Goal: Find specific page/section: Find specific page/section

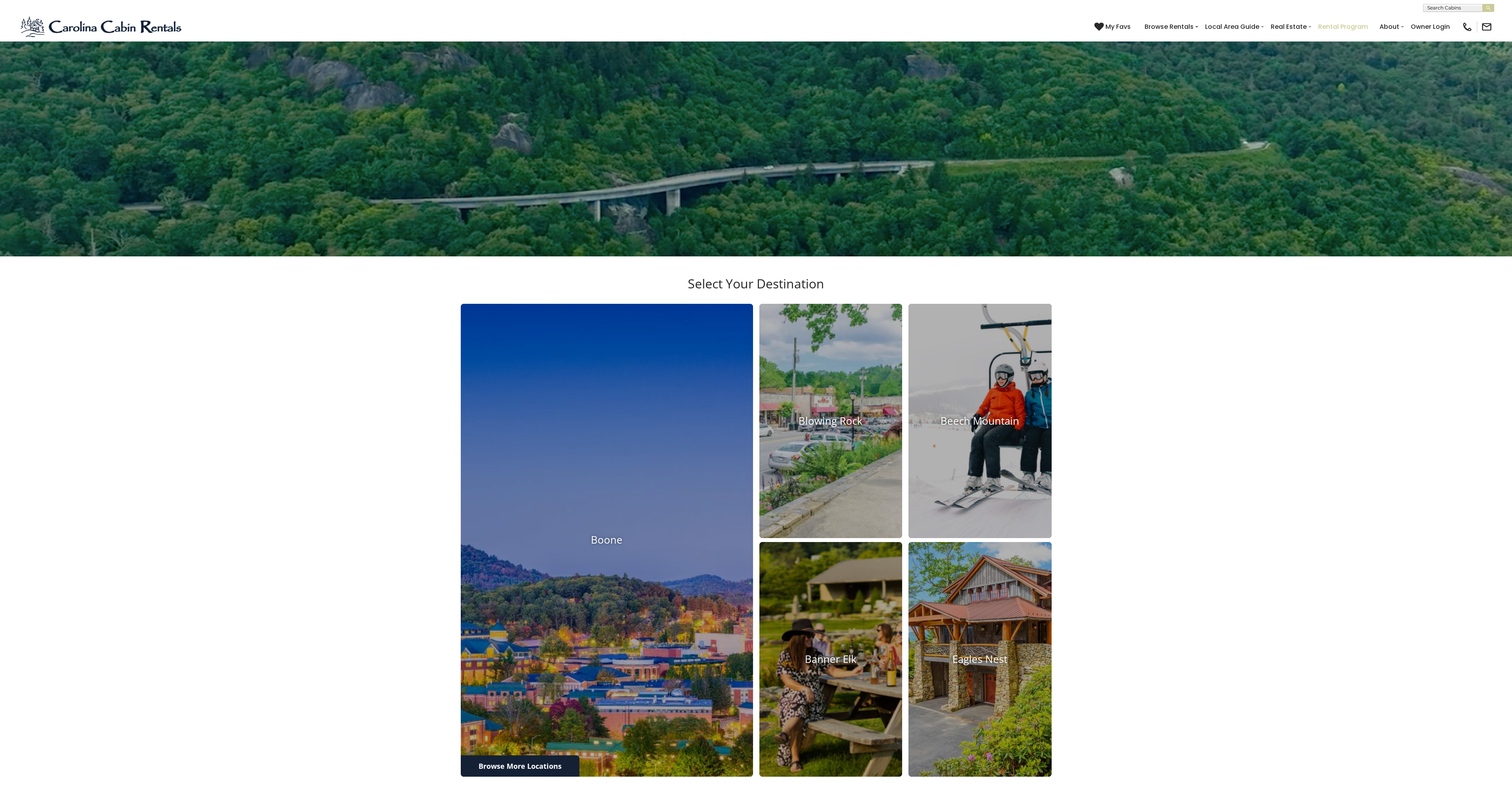
scroll to position [499, 0]
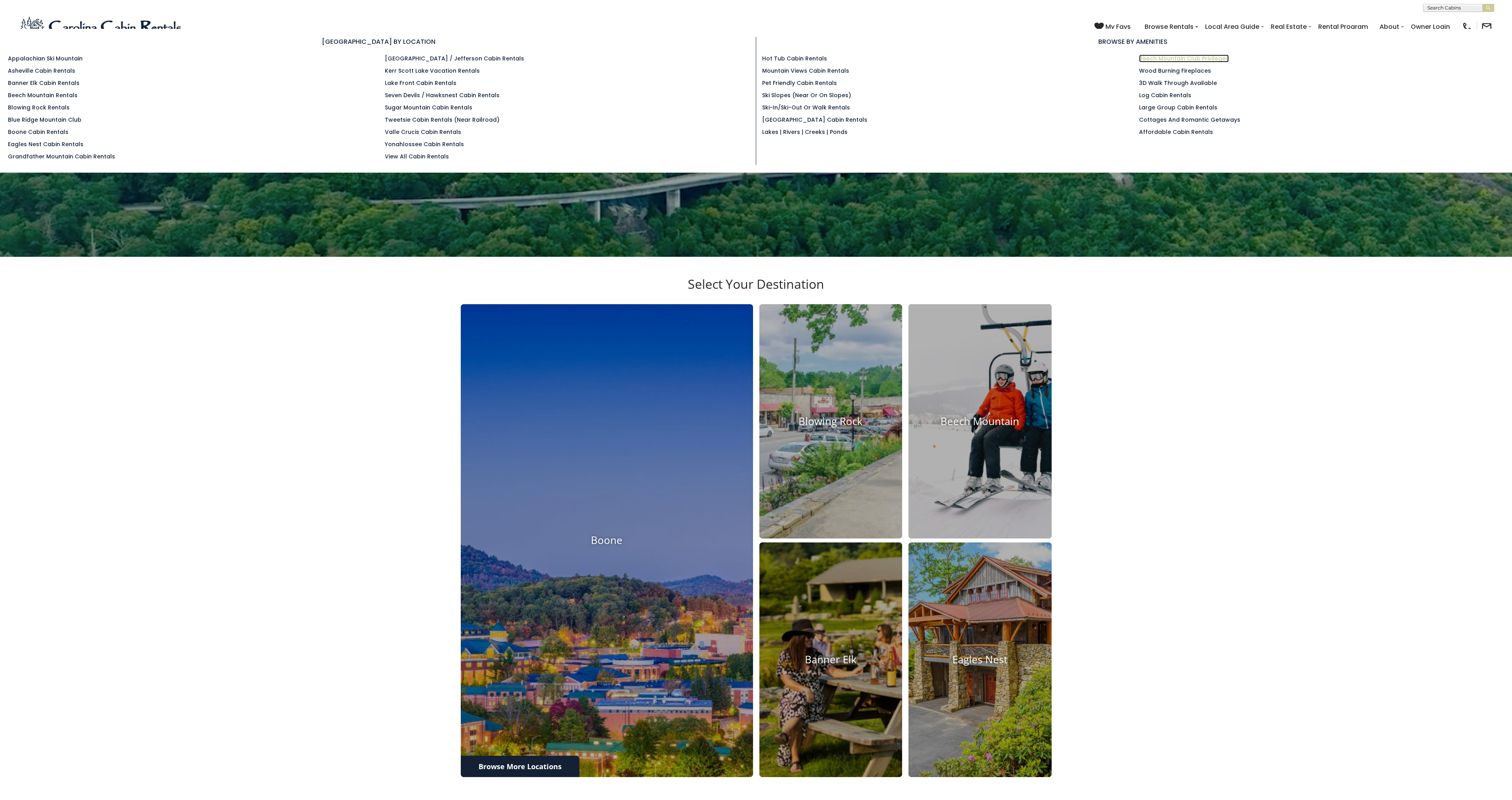
click at [1227, 61] on link "Beech Mountain Club Privileges" at bounding box center [1183, 58] width 89 height 8
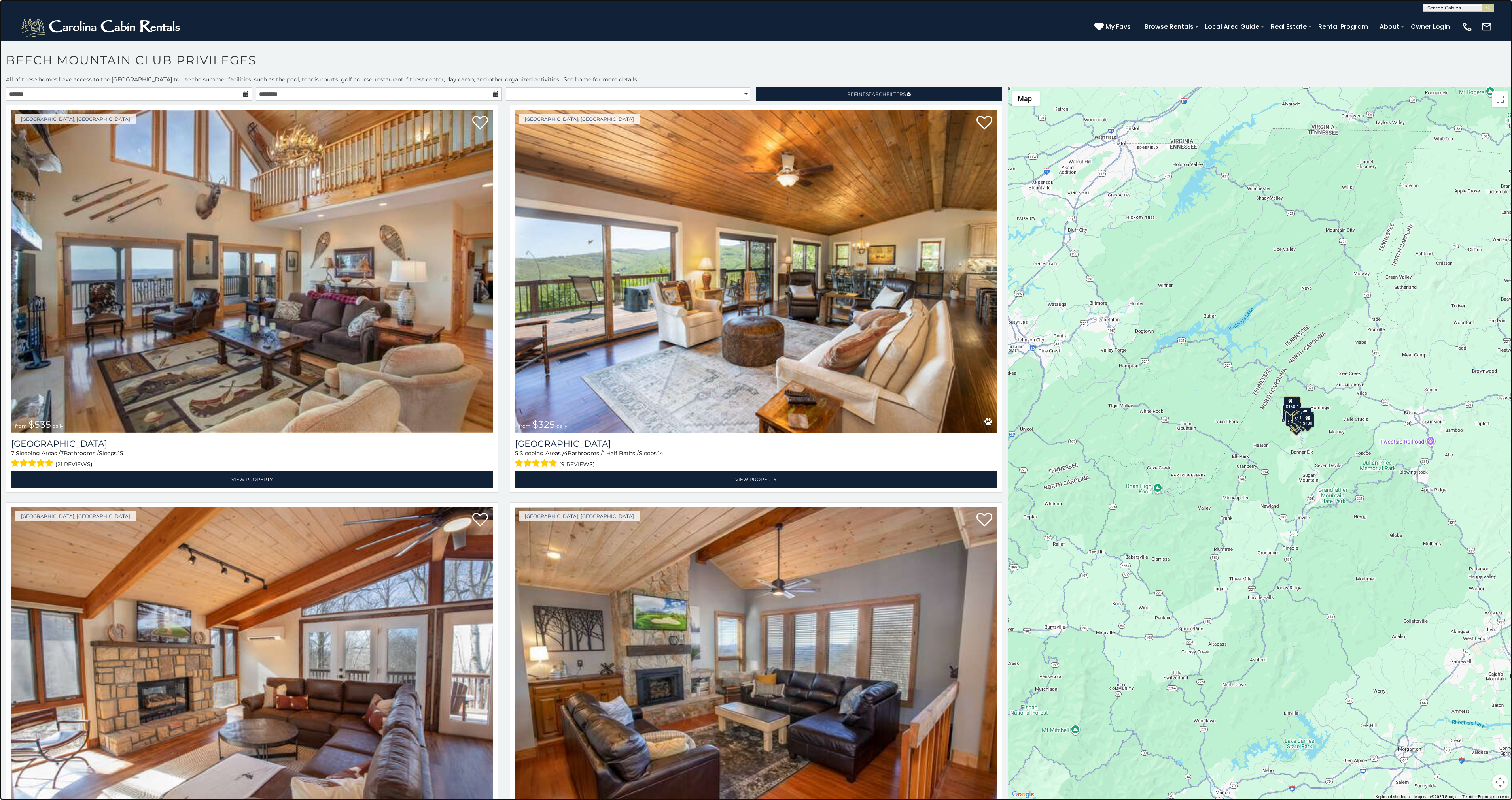
click at [106, 92] on link at bounding box center [756, 400] width 1512 height 800
